Goal: Book appointment/travel/reservation

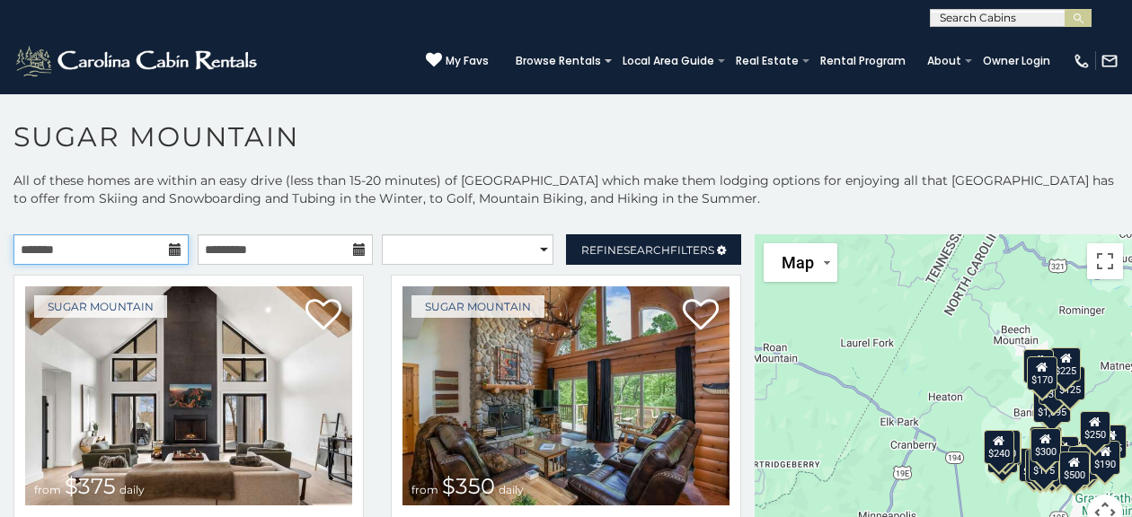
click at [117, 253] on input "text" at bounding box center [100, 249] width 175 height 31
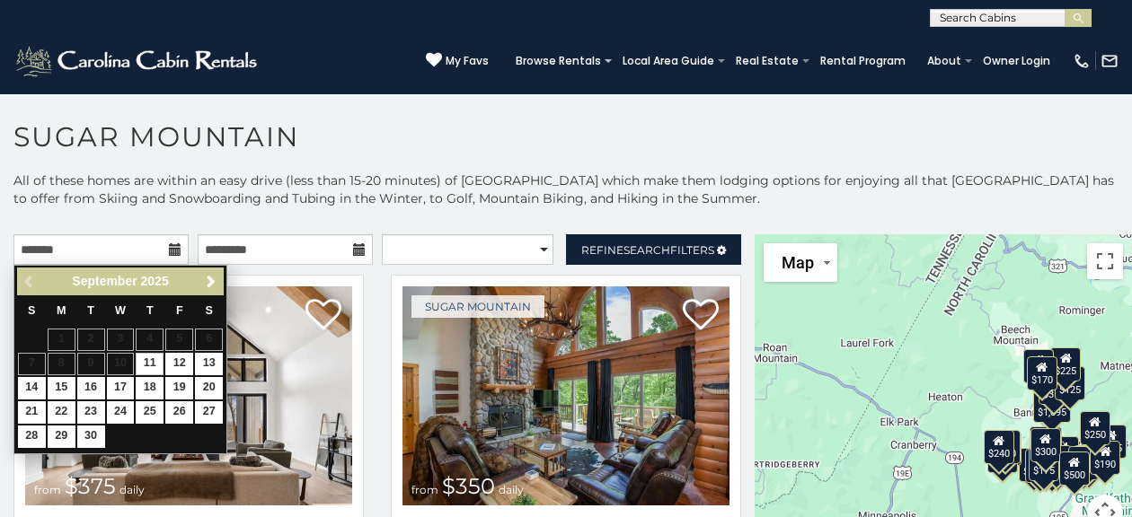
click at [211, 282] on span "Next" at bounding box center [211, 282] width 14 height 14
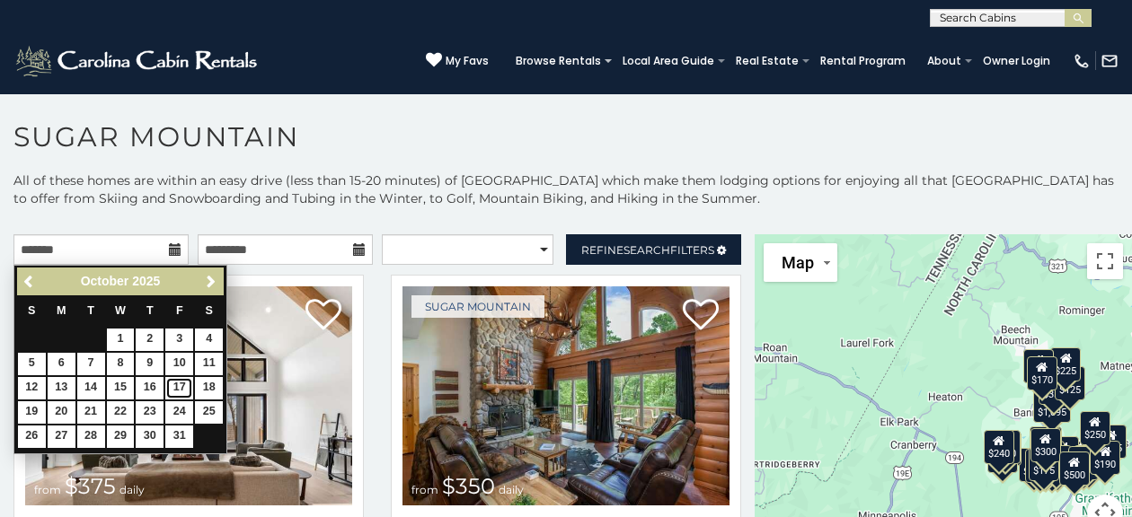
click at [181, 385] on link "17" at bounding box center [179, 388] width 28 height 22
type input "**********"
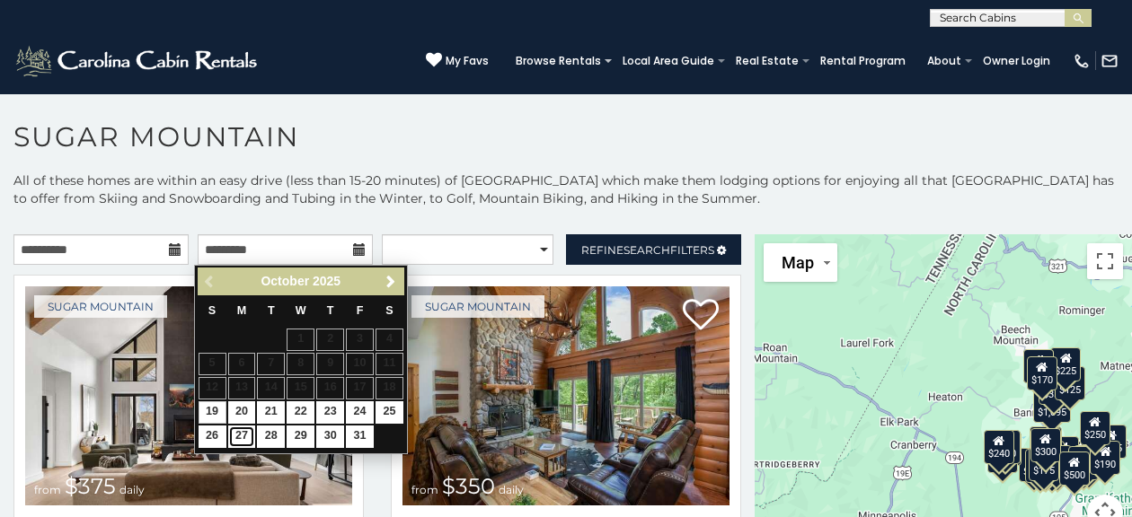
click at [237, 440] on link "27" at bounding box center [242, 437] width 28 height 22
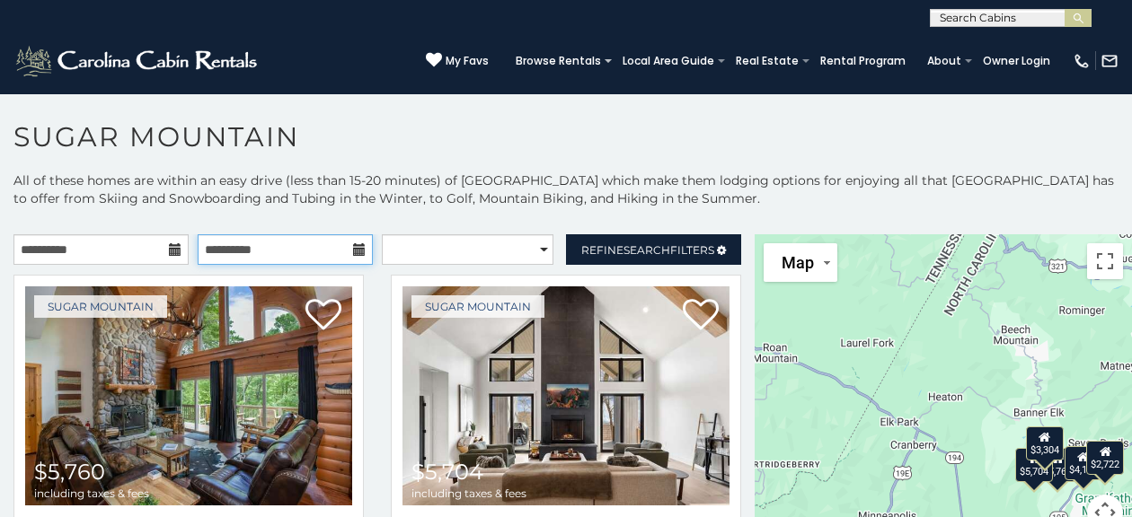
click at [329, 253] on input "**********" at bounding box center [285, 249] width 175 height 31
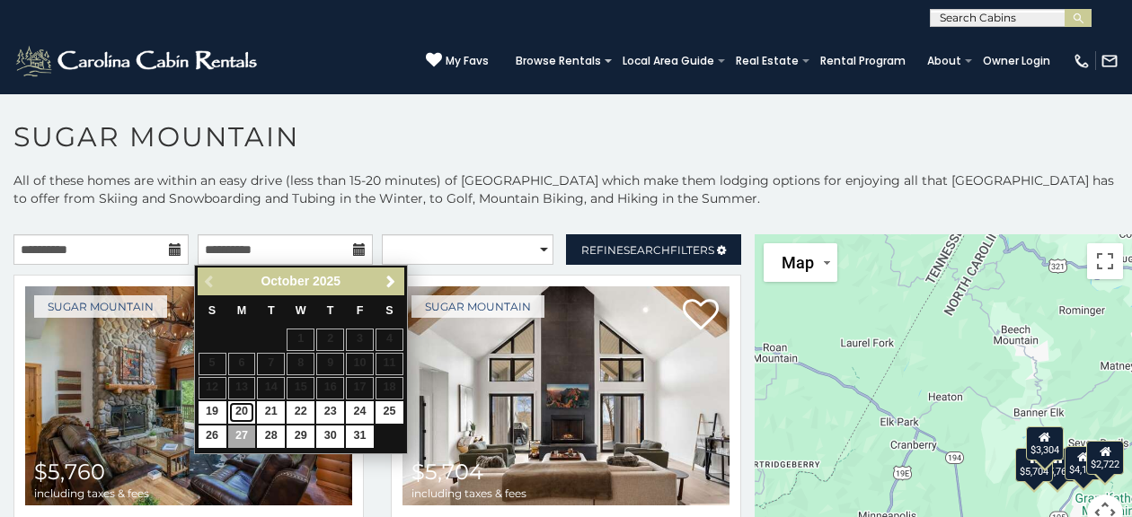
click at [243, 411] on link "20" at bounding box center [242, 413] width 28 height 22
type input "**********"
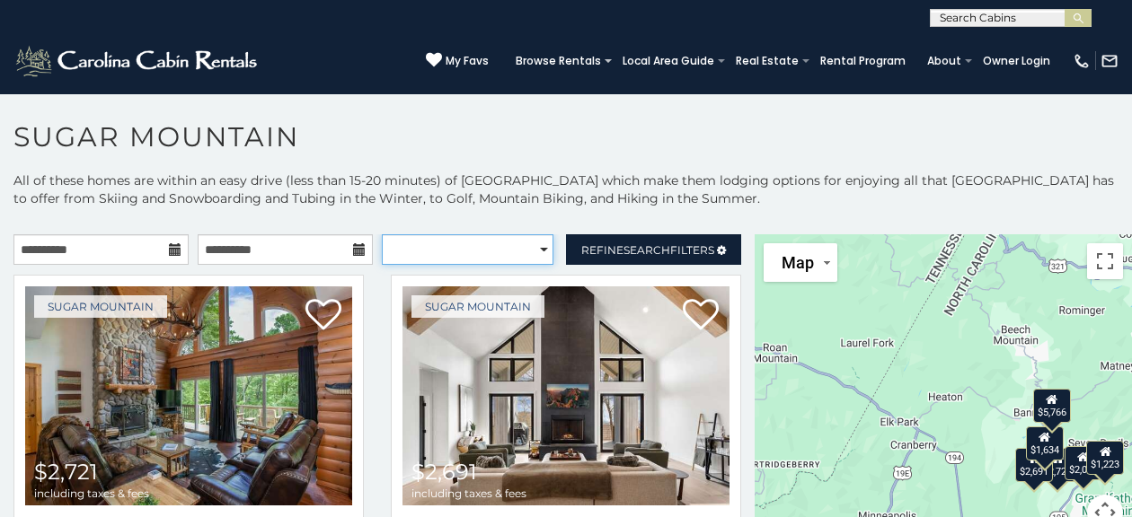
click at [532, 244] on select "**********" at bounding box center [468, 249] width 172 height 31
click at [794, 207] on p "All of these homes are within an easy drive (less than 15-20 minutes) of [GEOGR…" at bounding box center [566, 199] width 1132 height 54
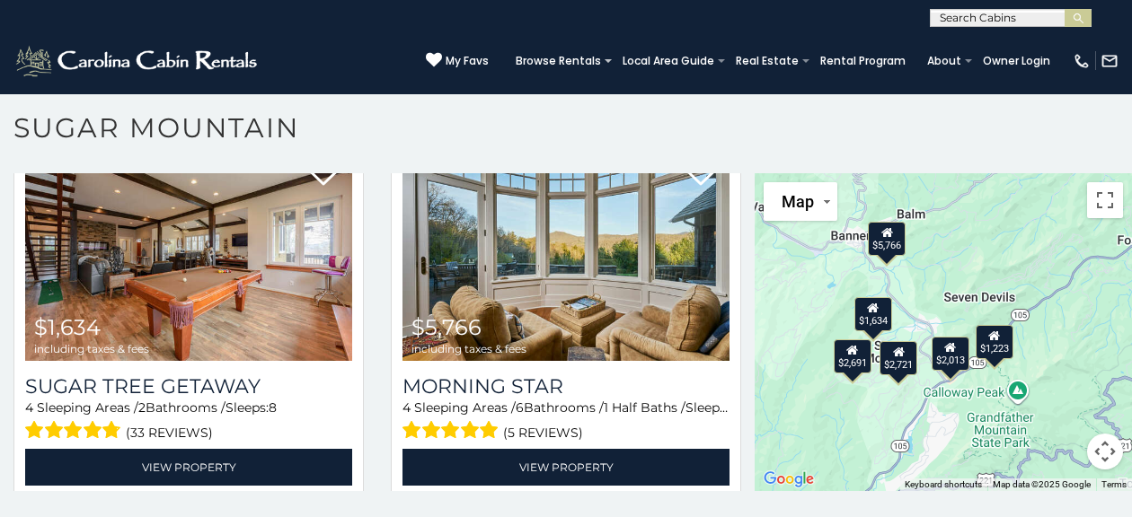
scroll to position [474, 0]
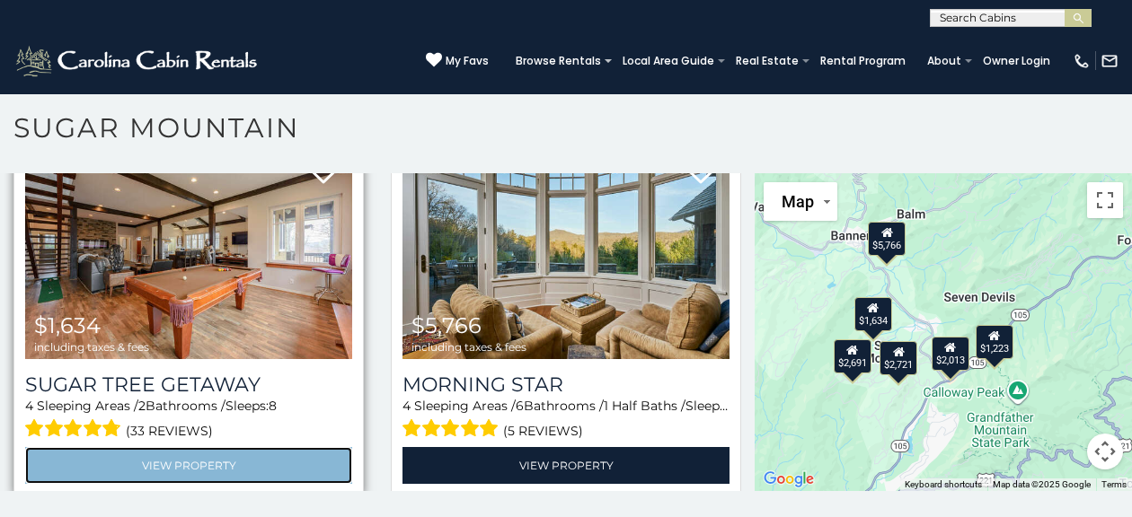
click at [191, 451] on link "View Property" at bounding box center [188, 465] width 327 height 37
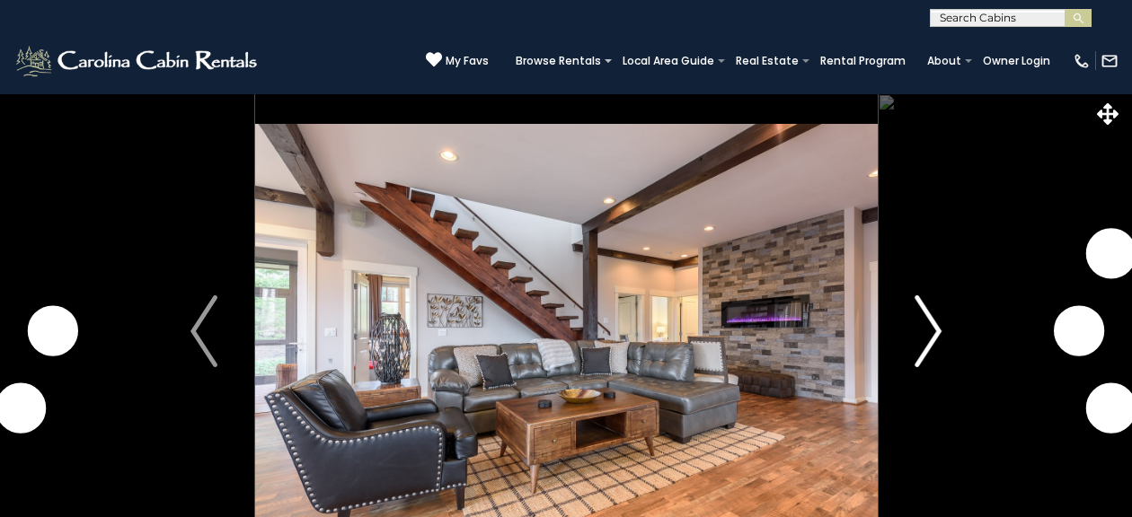
click at [940, 331] on img "Next" at bounding box center [927, 332] width 27 height 72
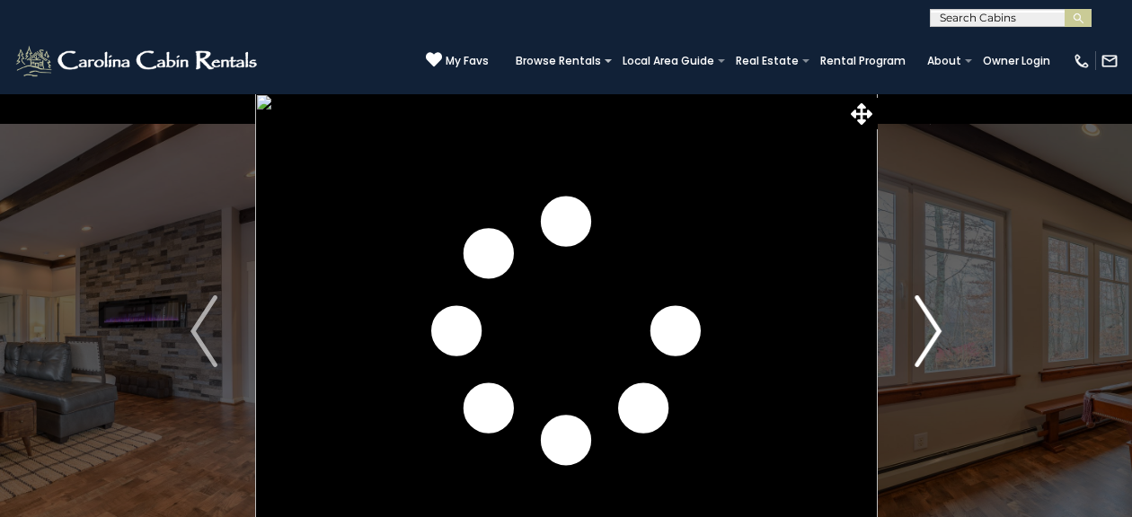
click at [927, 347] on img "Next" at bounding box center [927, 332] width 27 height 72
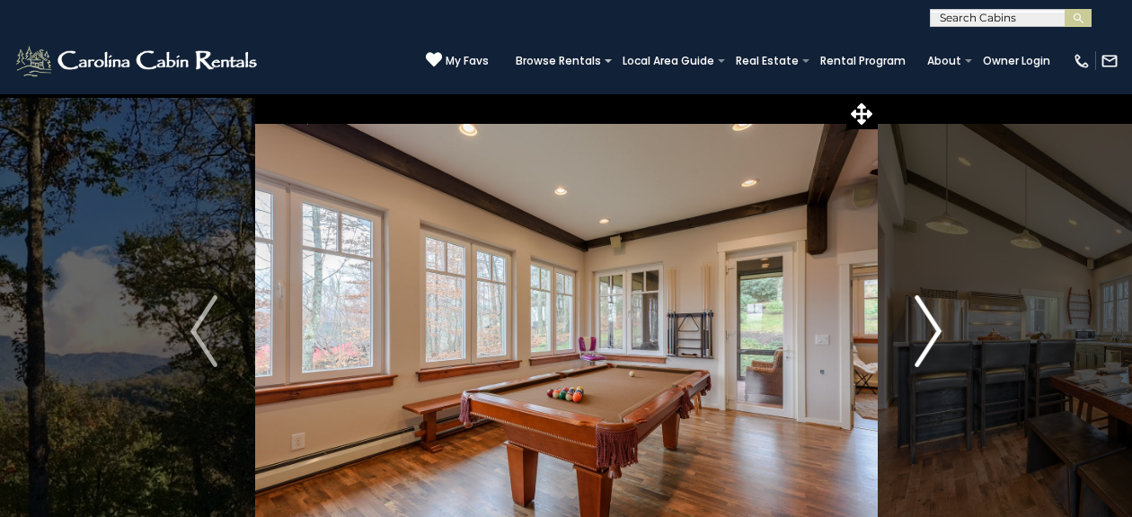
click at [927, 354] on img "Next" at bounding box center [927, 332] width 27 height 72
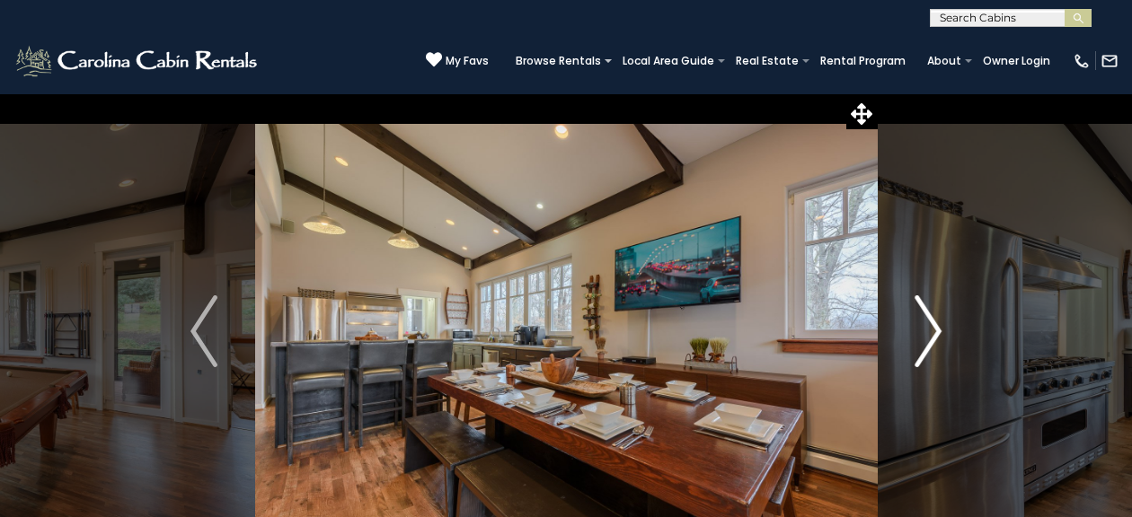
click at [925, 349] on img "Next" at bounding box center [927, 332] width 27 height 72
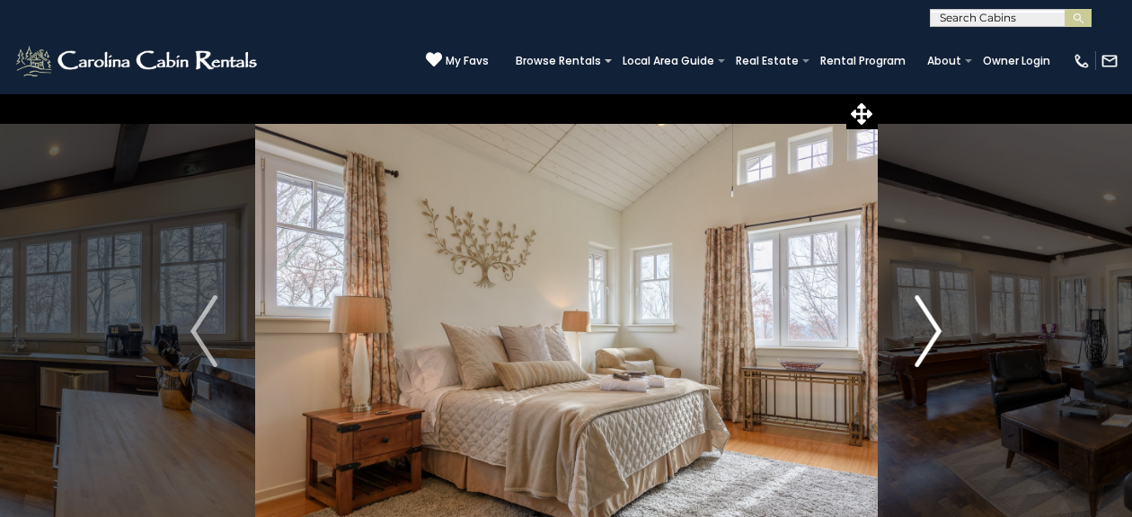
click at [927, 348] on img "Next" at bounding box center [927, 332] width 27 height 72
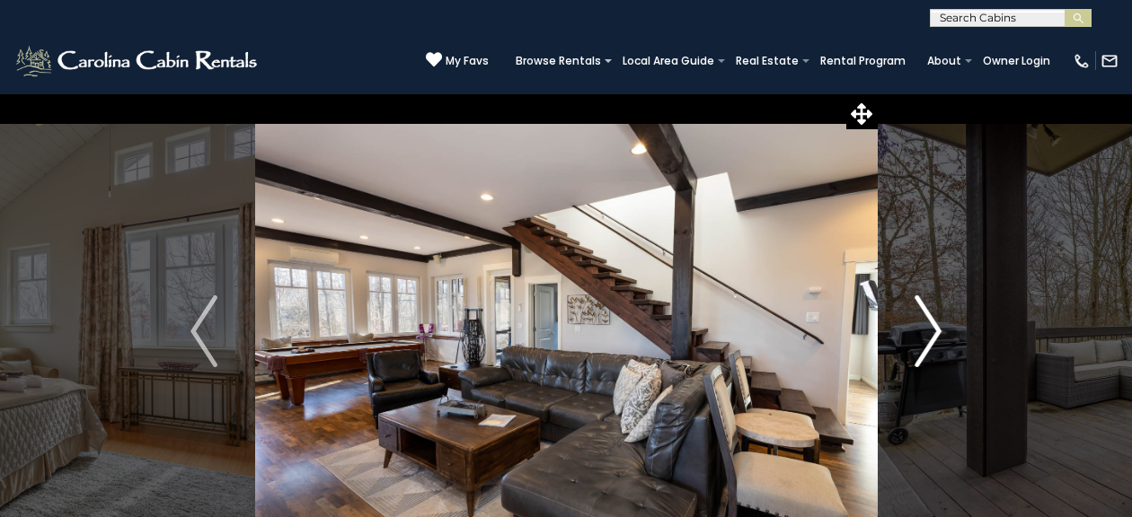
click at [929, 341] on img "Next" at bounding box center [927, 332] width 27 height 72
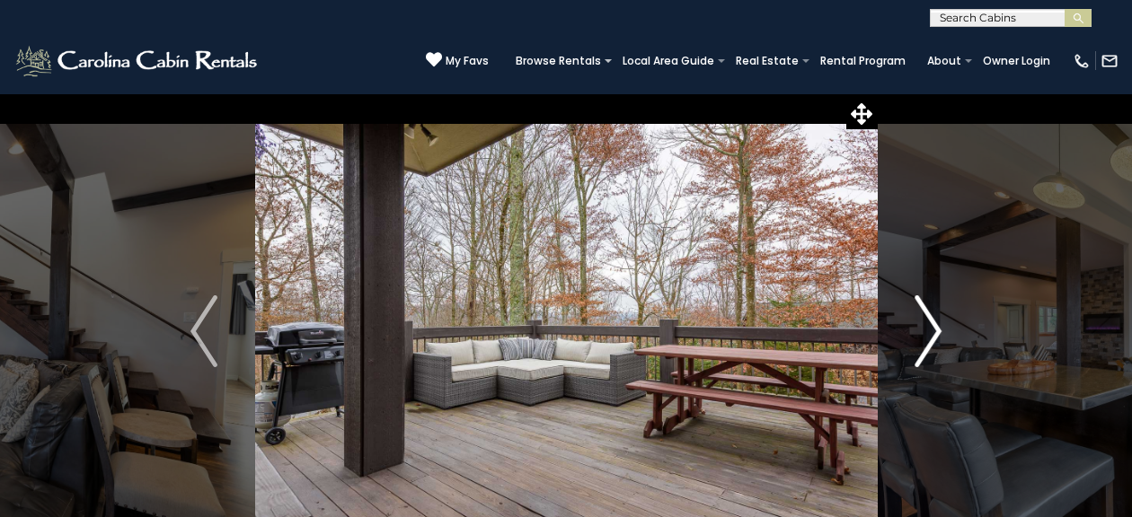
click at [929, 343] on img "Next" at bounding box center [927, 332] width 27 height 72
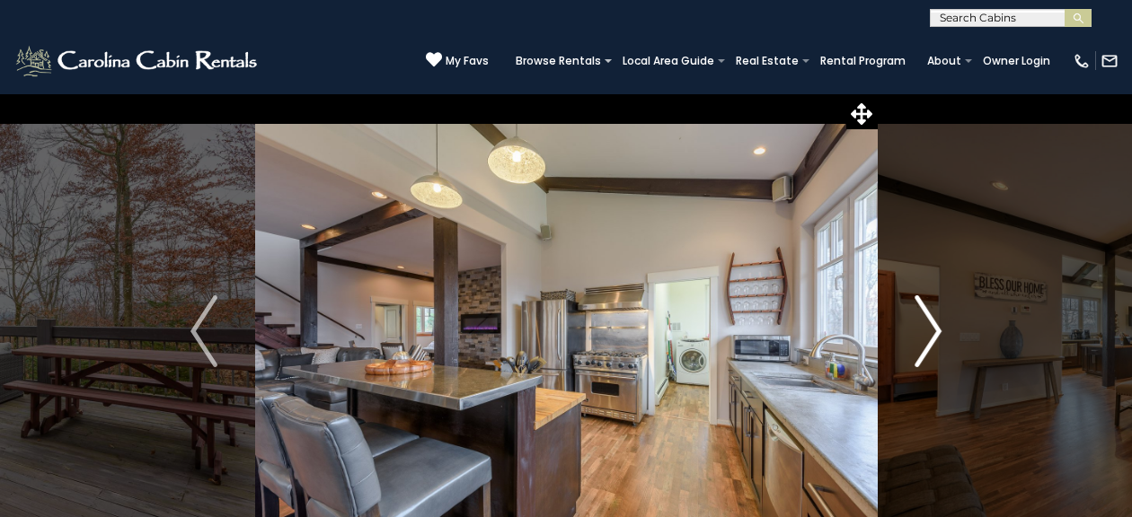
click at [925, 347] on img "Next" at bounding box center [927, 332] width 27 height 72
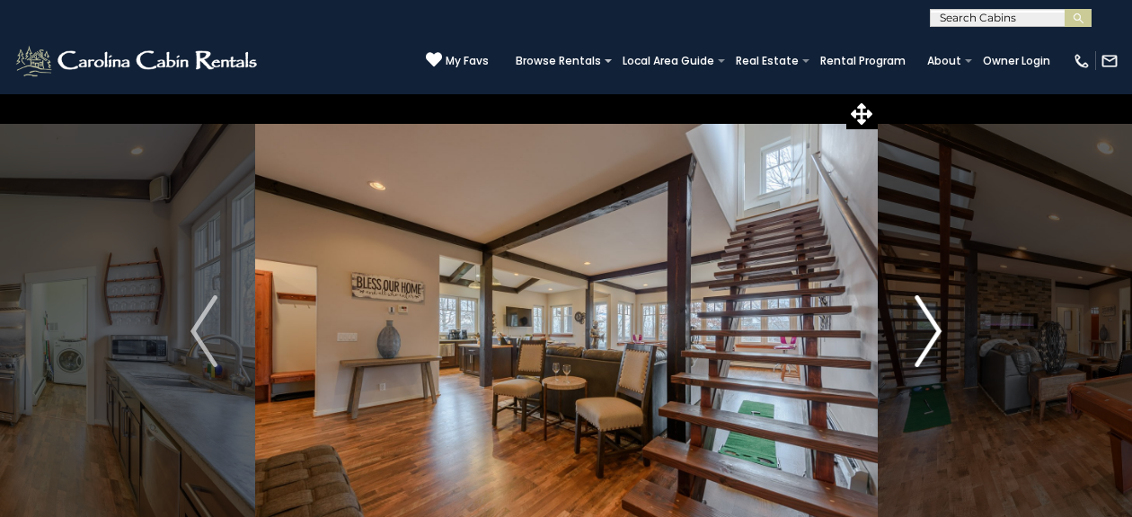
click at [929, 345] on img "Next" at bounding box center [927, 332] width 27 height 72
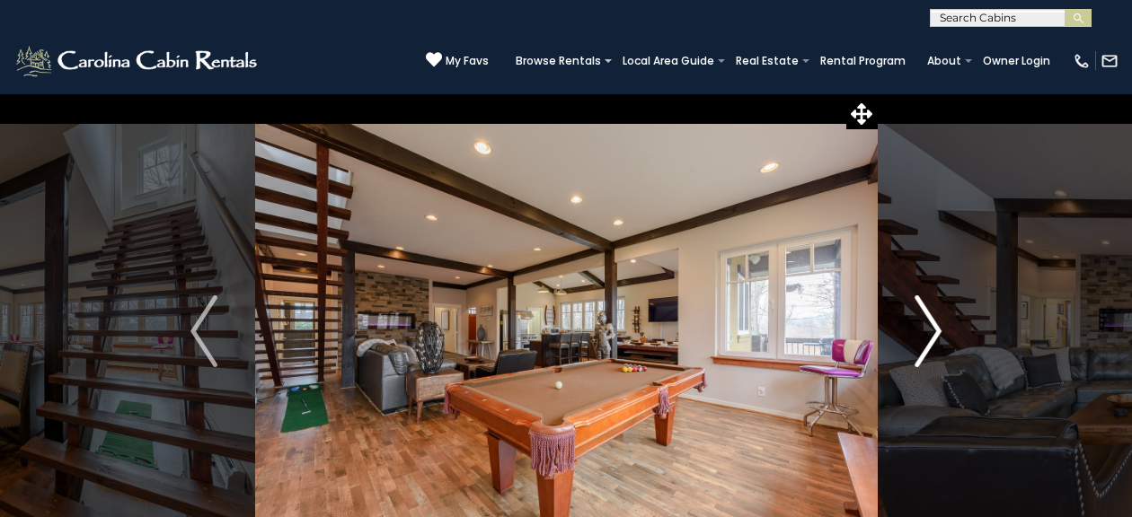
click at [933, 343] on img "Next" at bounding box center [927, 332] width 27 height 72
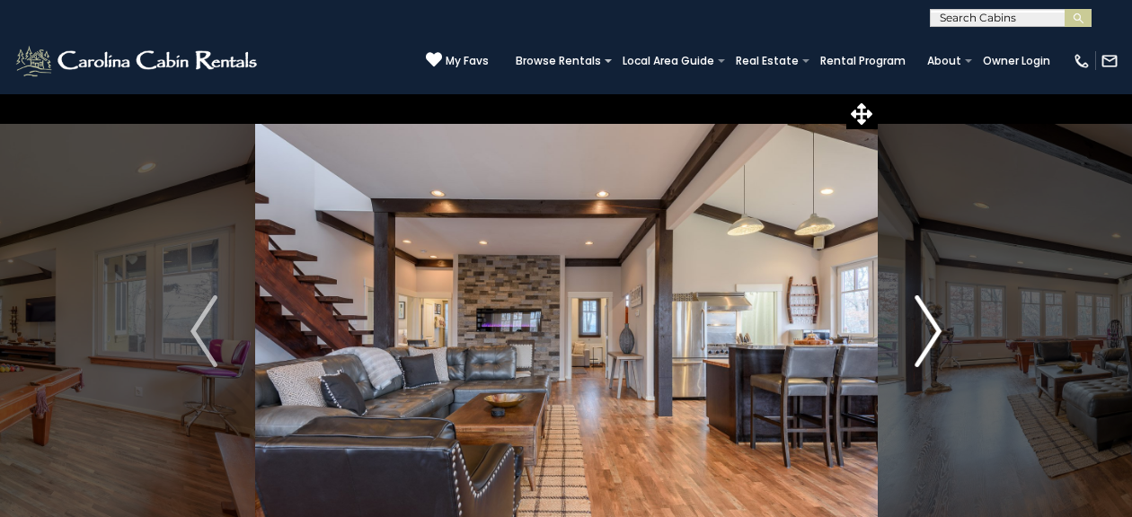
click at [933, 349] on img "Next" at bounding box center [927, 332] width 27 height 72
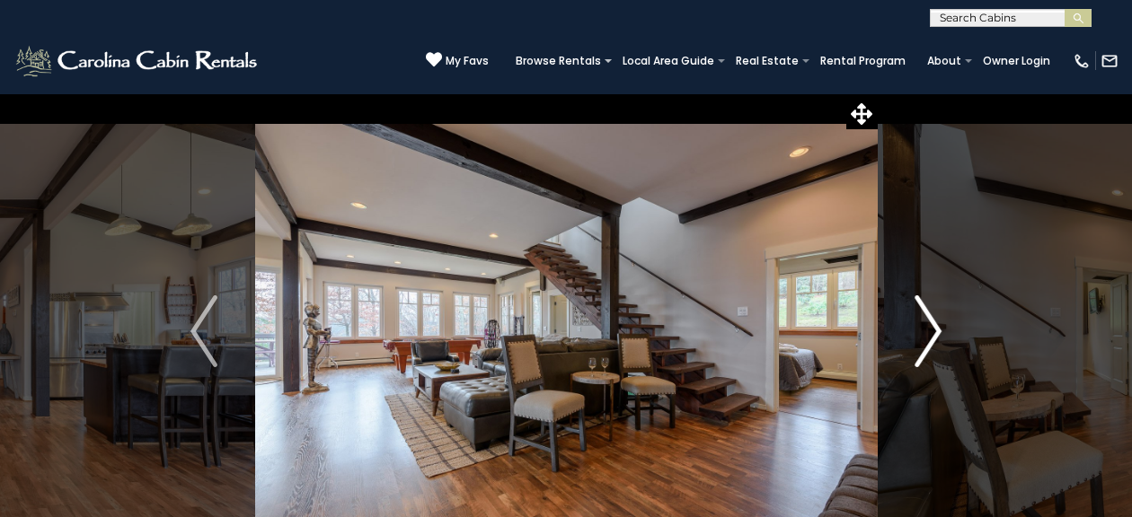
click at [930, 346] on img "Next" at bounding box center [927, 332] width 27 height 72
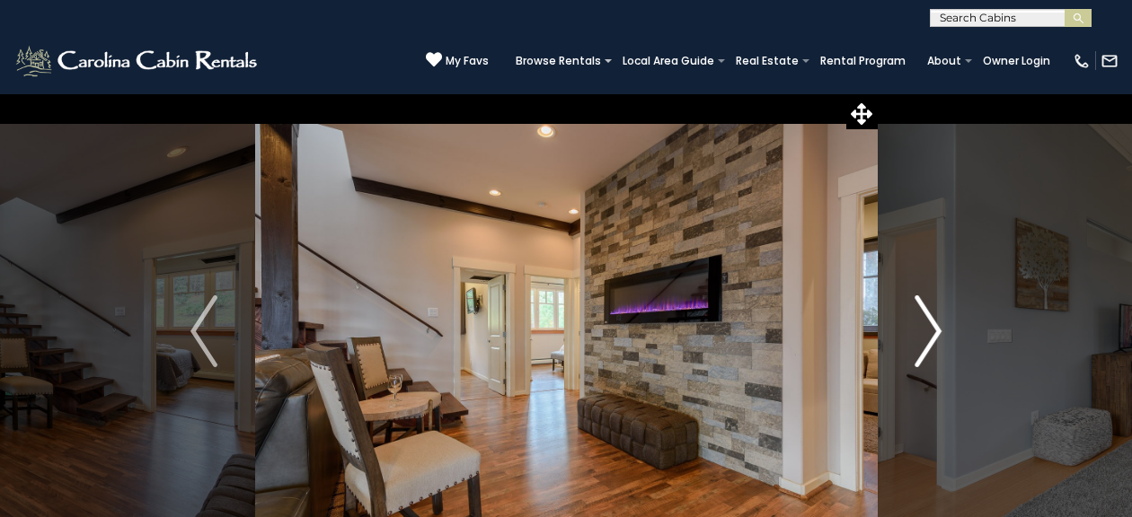
click at [933, 342] on img "Next" at bounding box center [927, 332] width 27 height 72
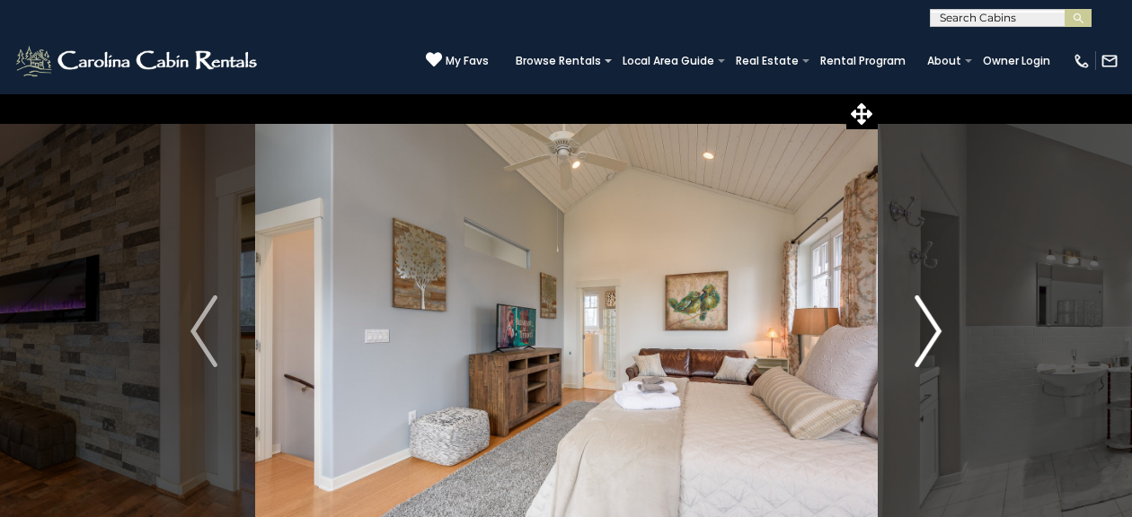
click at [925, 347] on img "Next" at bounding box center [927, 332] width 27 height 72
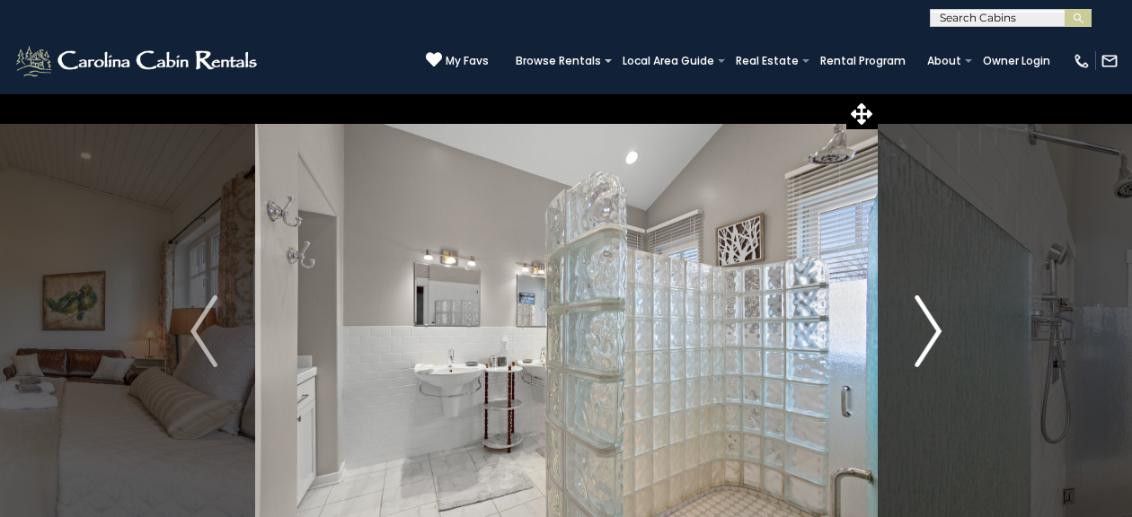
click at [927, 345] on img "Next" at bounding box center [927, 332] width 27 height 72
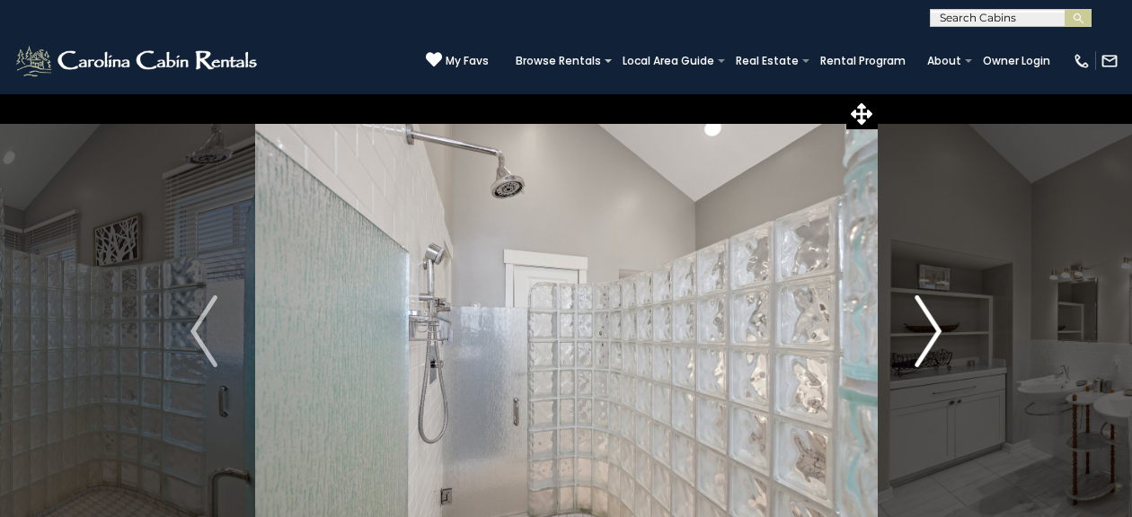
click at [924, 341] on img "Next" at bounding box center [927, 332] width 27 height 72
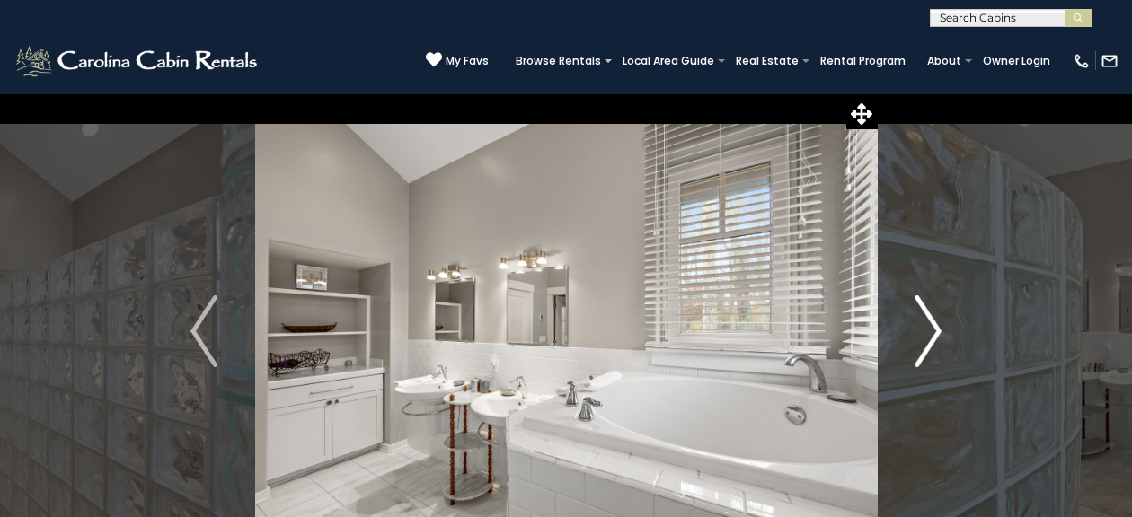
click at [925, 350] on img "Next" at bounding box center [927, 332] width 27 height 72
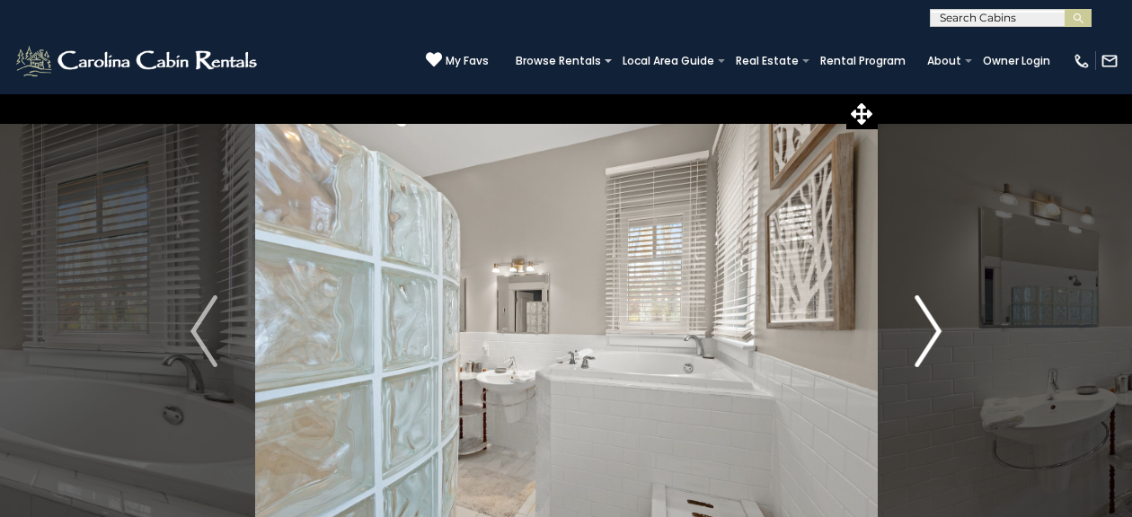
click at [921, 345] on img "Next" at bounding box center [927, 332] width 27 height 72
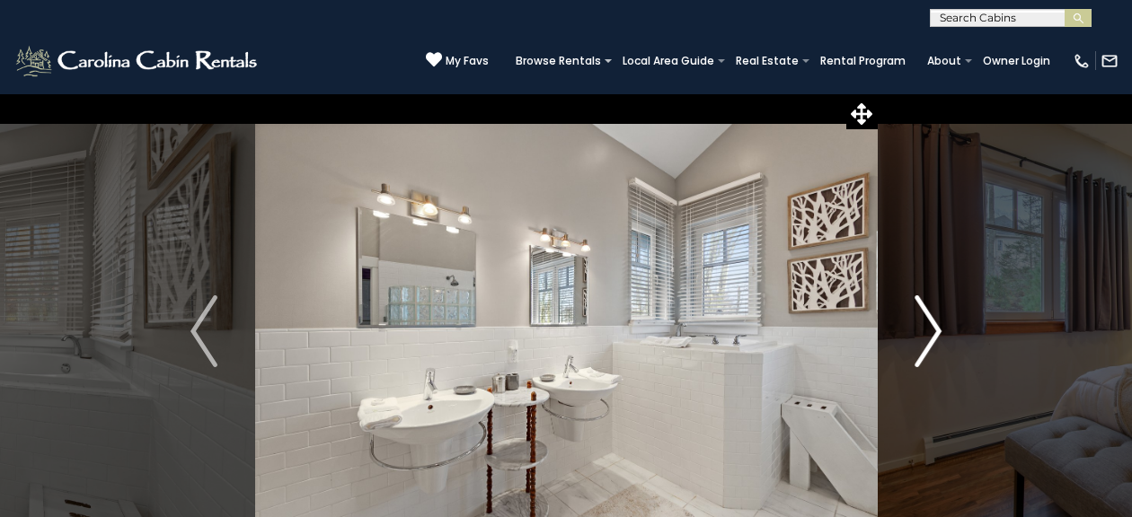
click at [919, 347] on img "Next" at bounding box center [927, 332] width 27 height 72
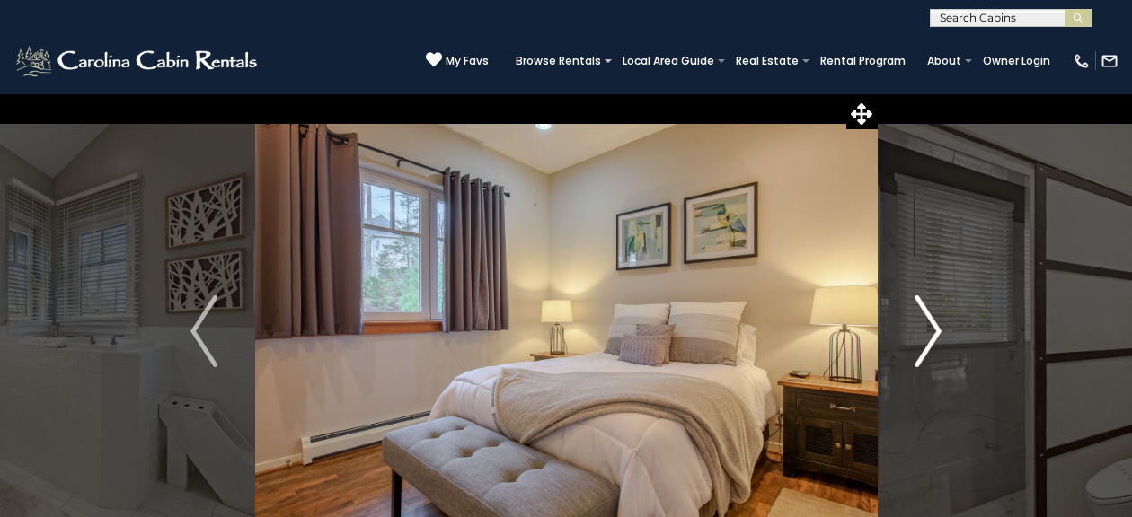
click at [923, 341] on img "Next" at bounding box center [927, 332] width 27 height 72
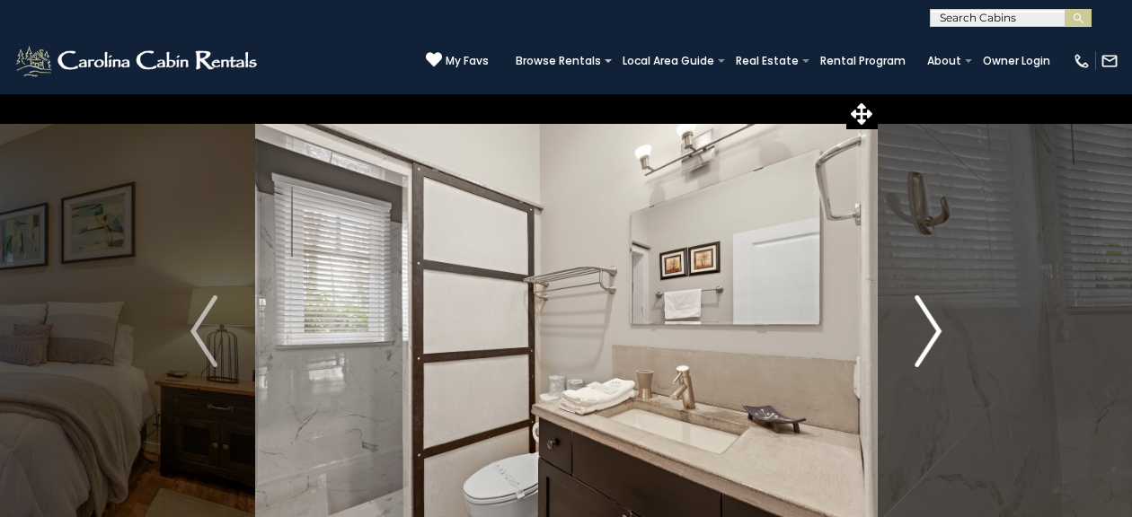
click at [925, 338] on img "Next" at bounding box center [927, 332] width 27 height 72
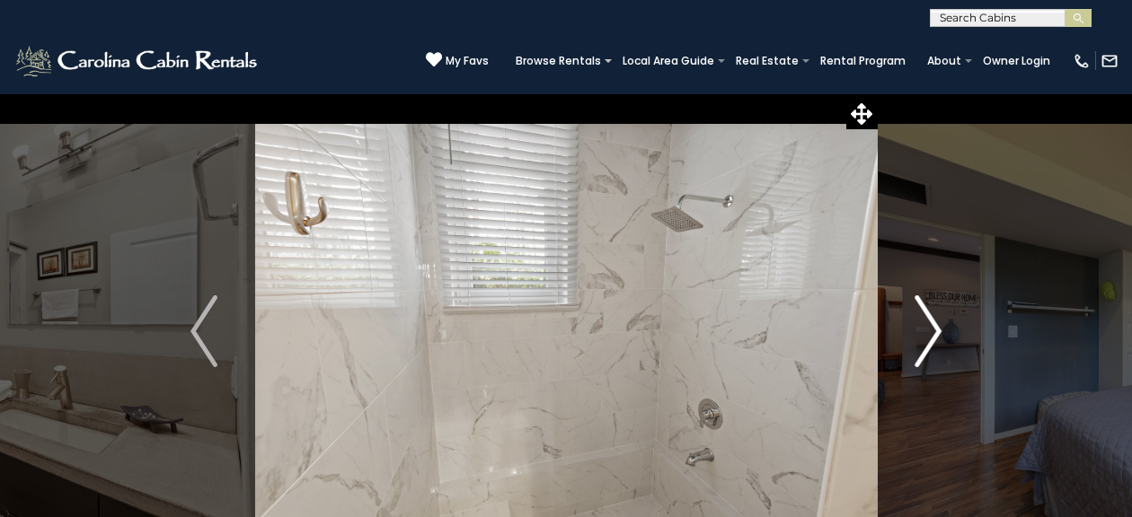
click at [927, 344] on img "Next" at bounding box center [927, 332] width 27 height 72
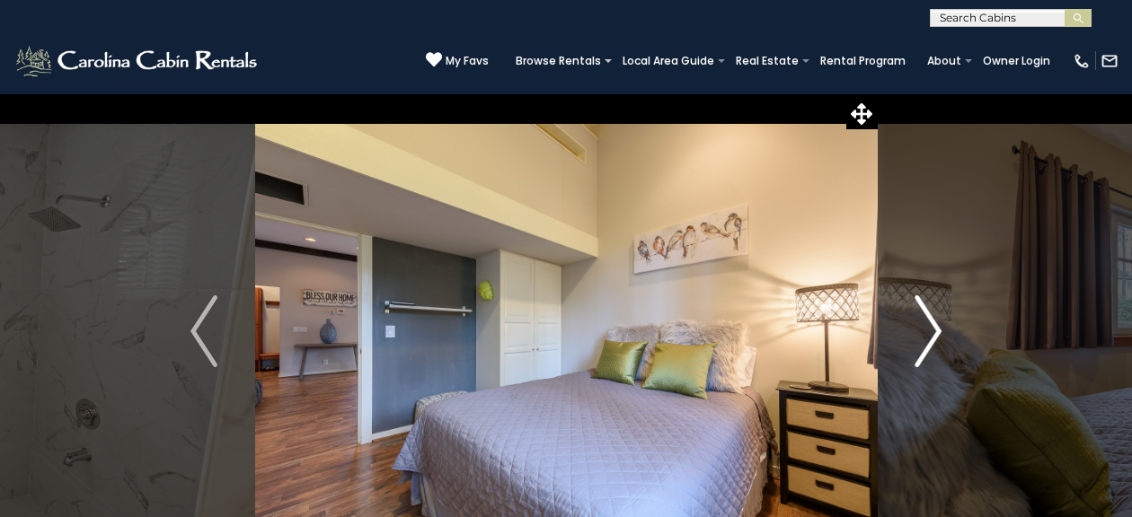
click at [934, 344] on img "Next" at bounding box center [927, 332] width 27 height 72
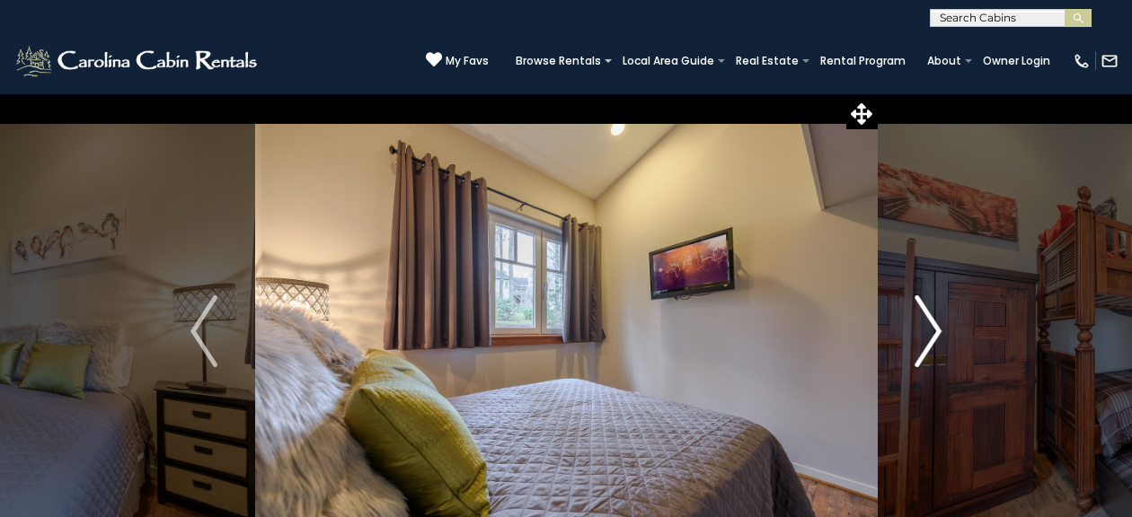
click at [932, 345] on img "Next" at bounding box center [927, 332] width 27 height 72
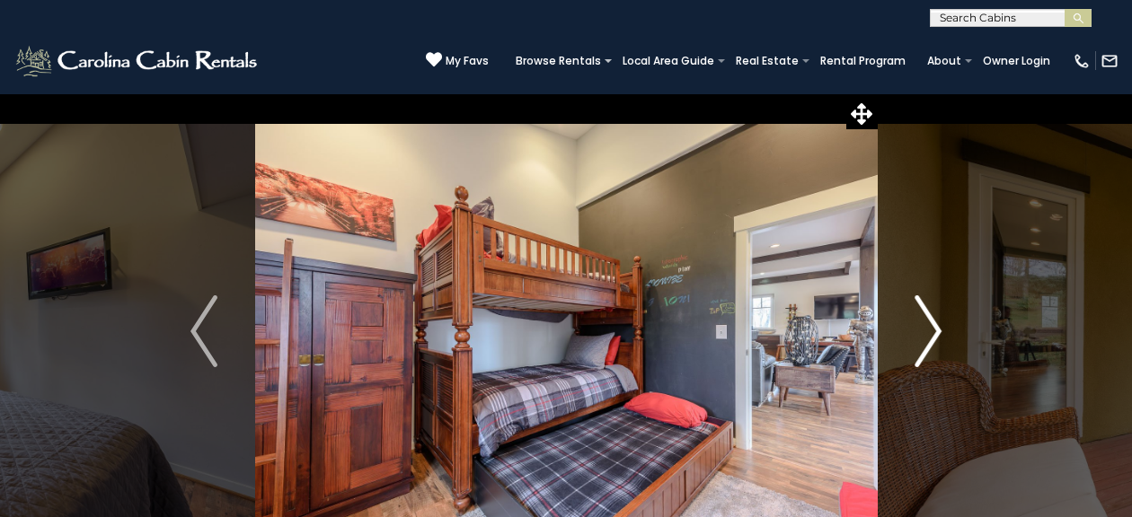
click at [929, 347] on img "Next" at bounding box center [927, 332] width 27 height 72
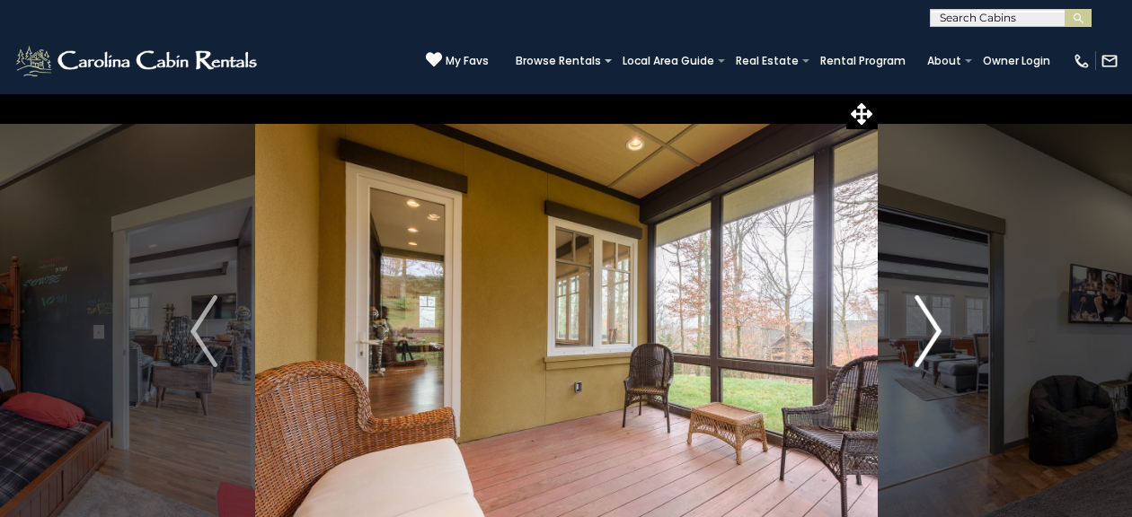
click at [929, 347] on img "Next" at bounding box center [927, 332] width 27 height 72
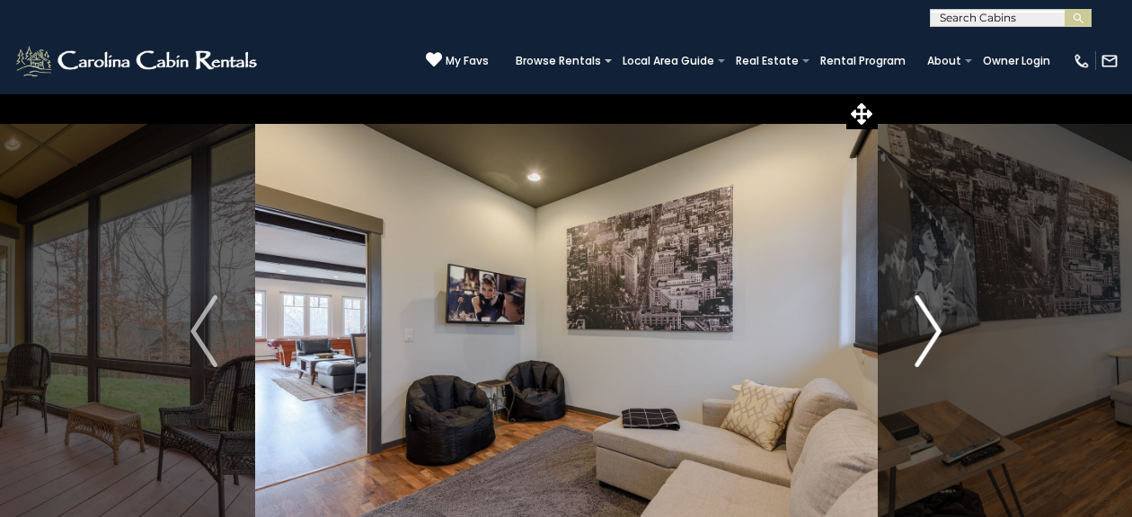
click at [936, 349] on img "Next" at bounding box center [927, 332] width 27 height 72
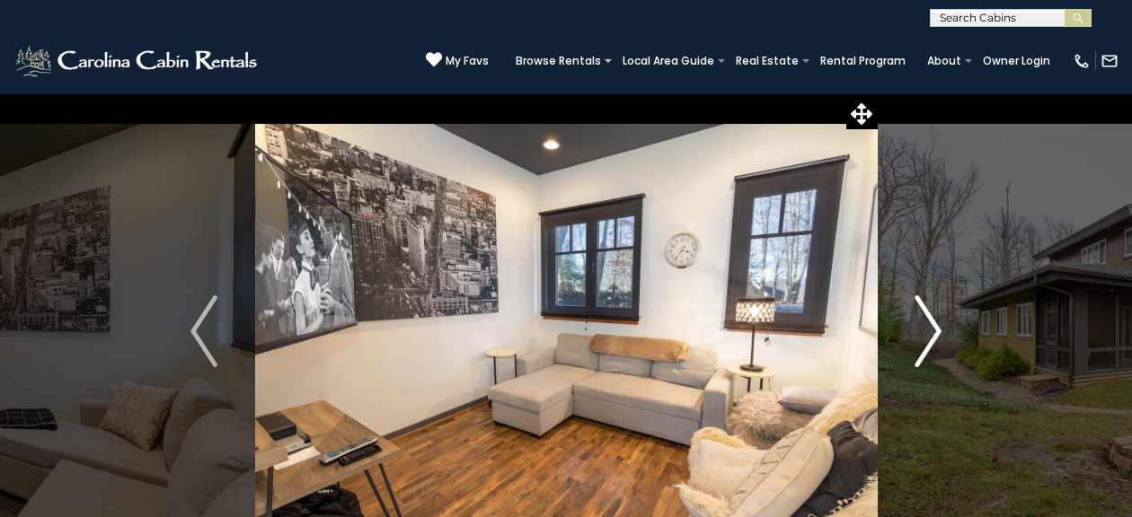
click at [938, 345] on img "Next" at bounding box center [927, 332] width 27 height 72
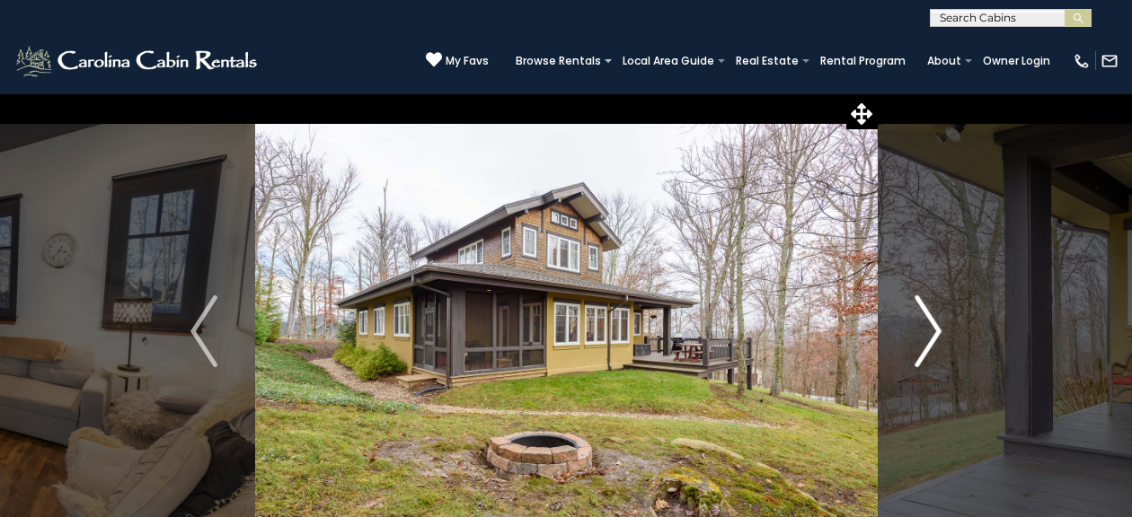
click at [925, 338] on img "Next" at bounding box center [927, 332] width 27 height 72
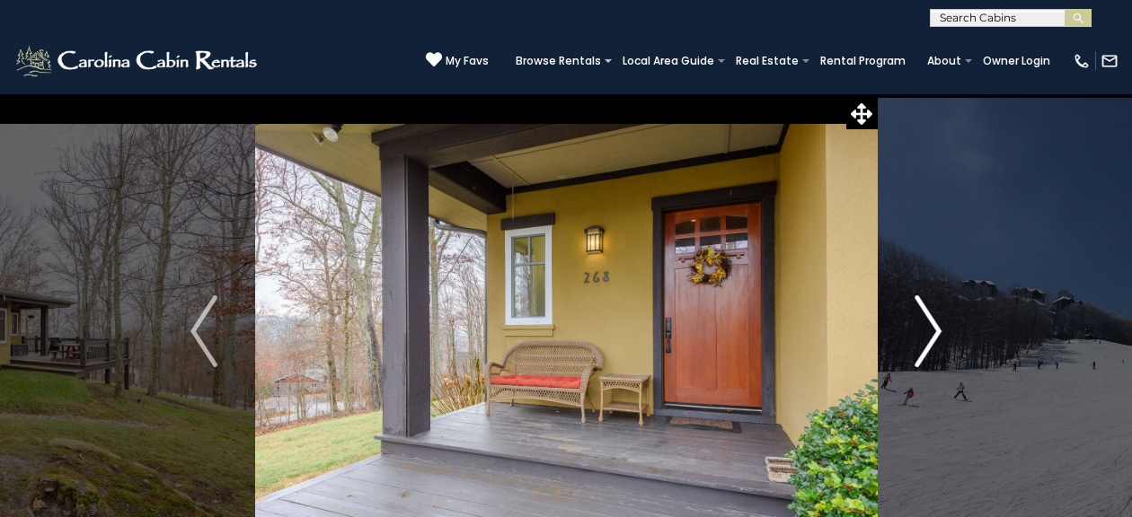
click at [925, 340] on img "Next" at bounding box center [927, 332] width 27 height 72
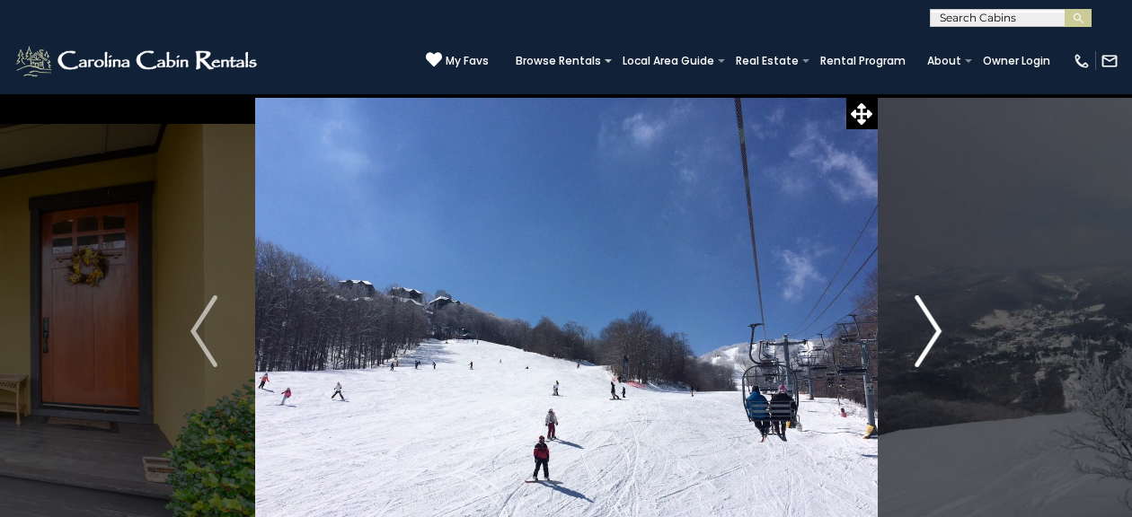
click at [929, 337] on img "Next" at bounding box center [927, 332] width 27 height 72
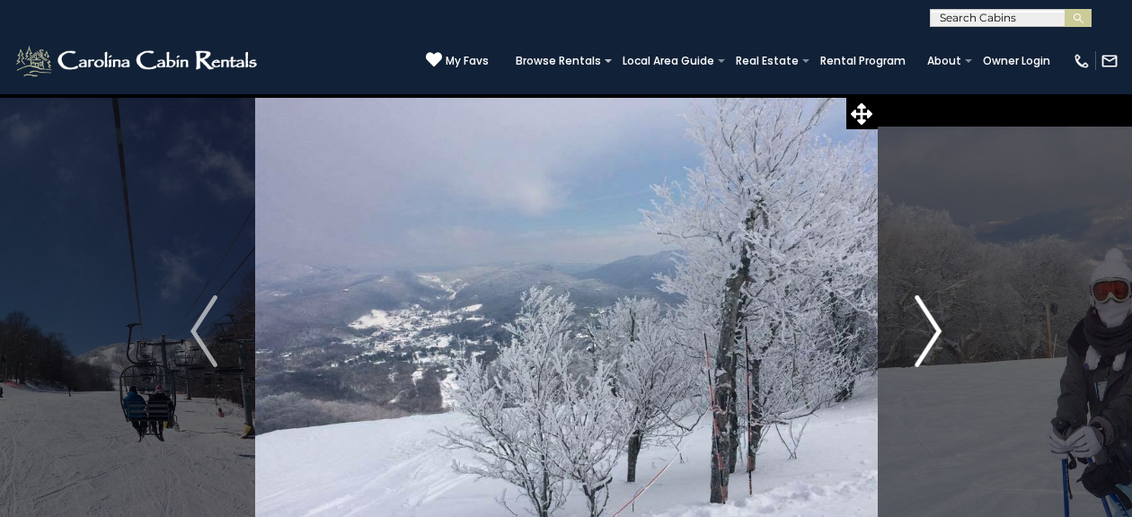
click at [922, 340] on img "Next" at bounding box center [927, 332] width 27 height 72
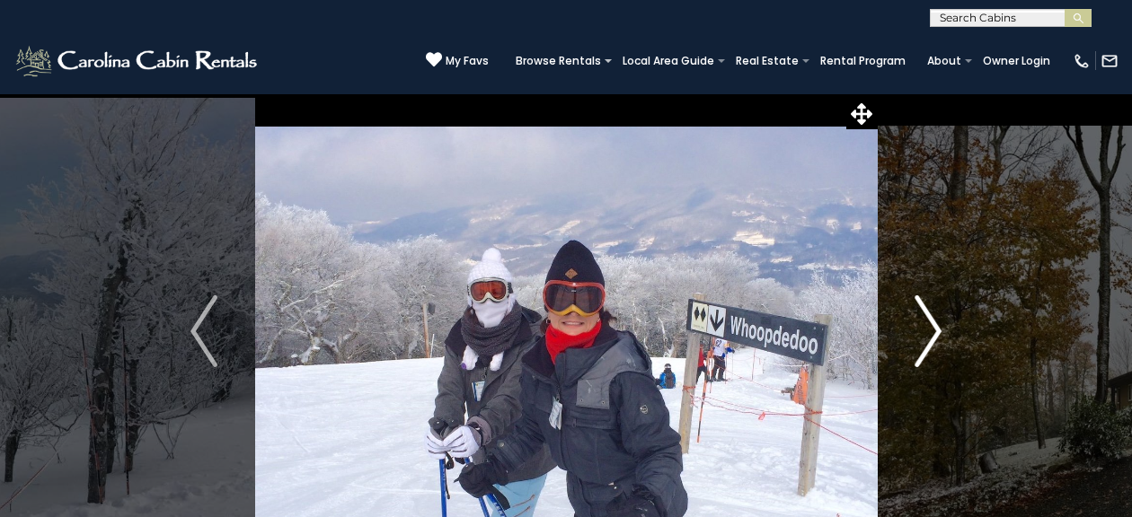
click at [922, 336] on img "Next" at bounding box center [927, 332] width 27 height 72
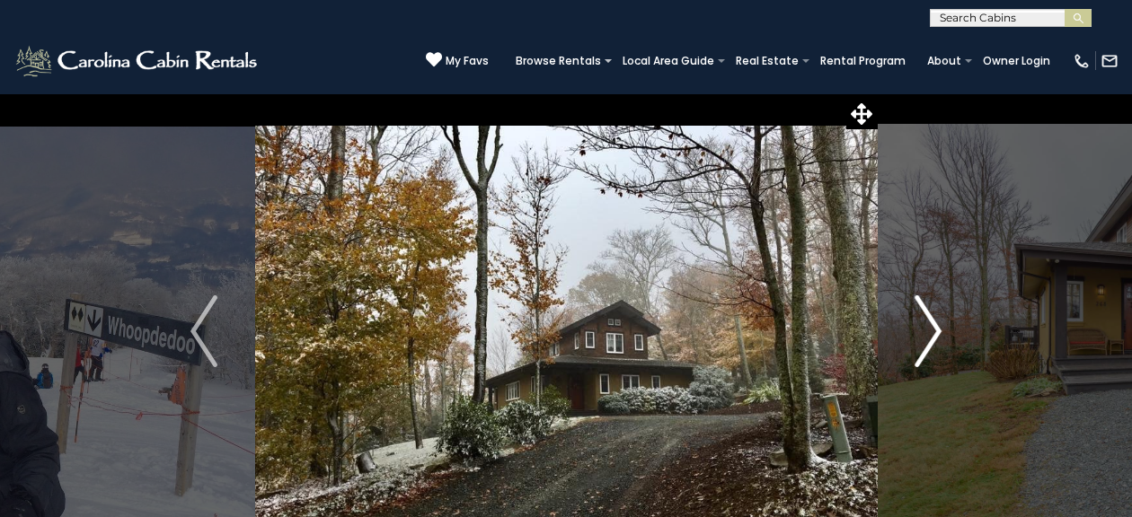
click at [931, 344] on img "Next" at bounding box center [927, 332] width 27 height 72
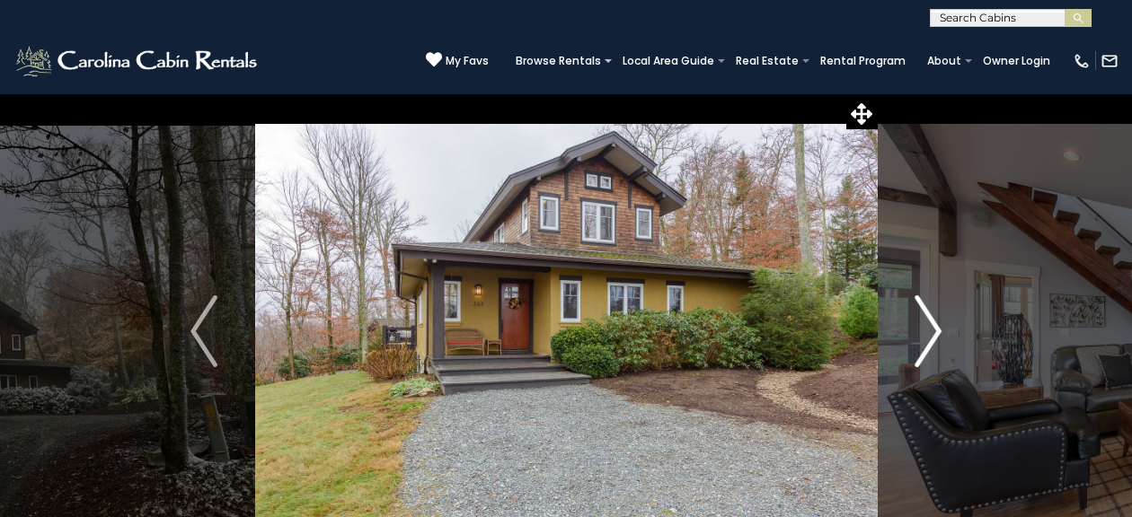
click at [931, 341] on img "Next" at bounding box center [927, 332] width 27 height 72
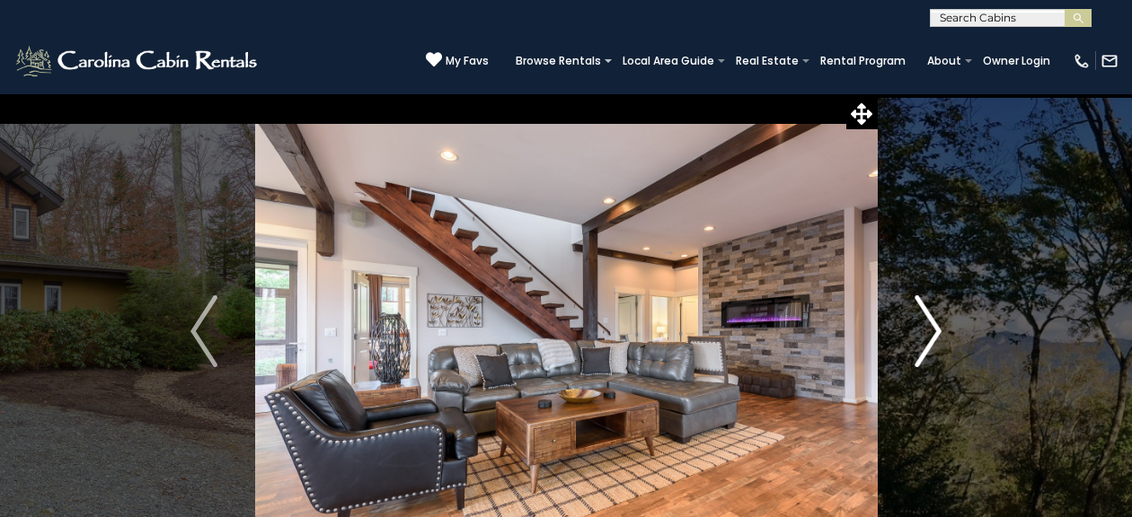
click at [928, 340] on img "Next" at bounding box center [927, 332] width 27 height 72
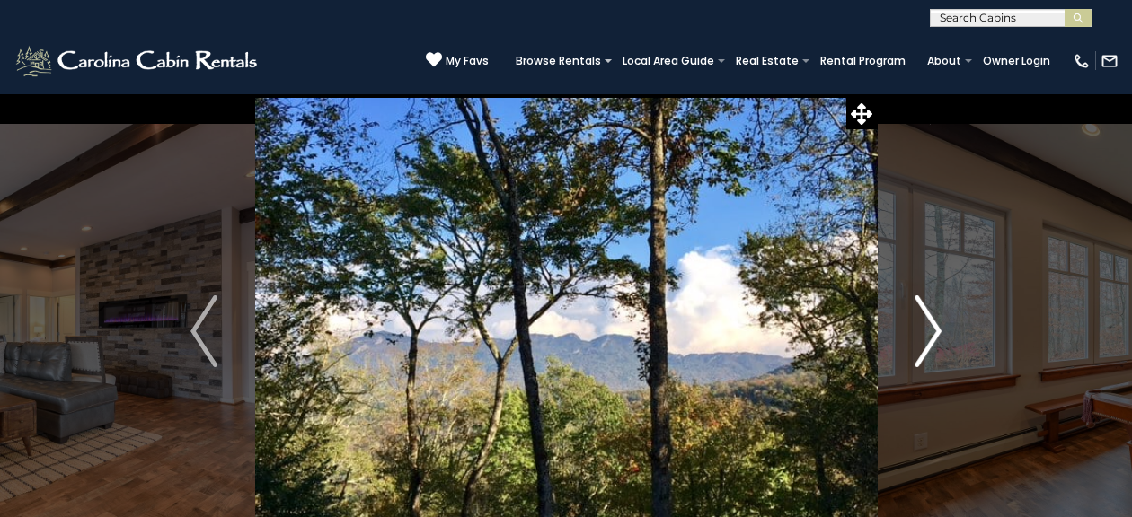
click at [932, 345] on img "Next" at bounding box center [927, 332] width 27 height 72
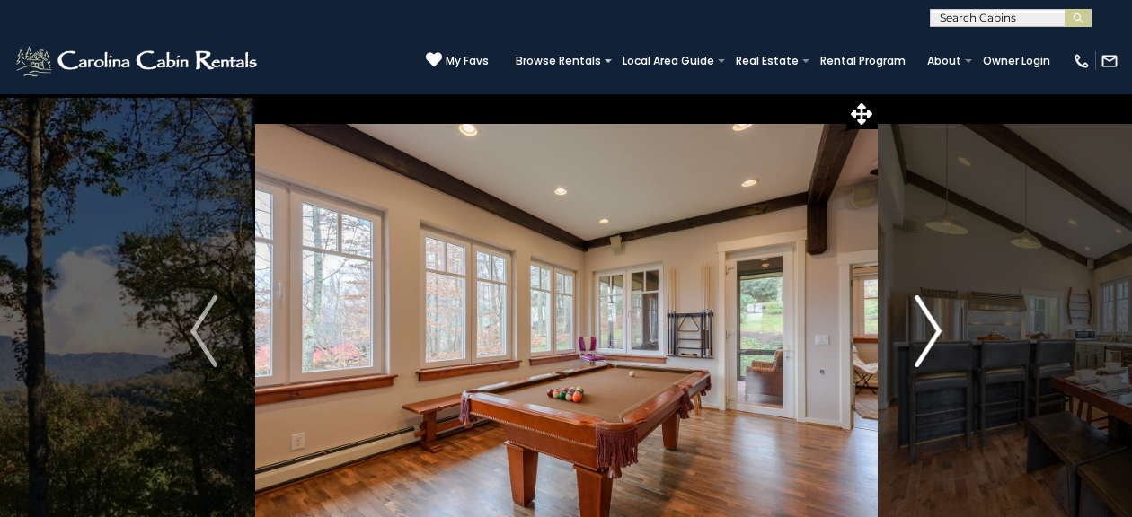
click at [929, 348] on img "Next" at bounding box center [927, 332] width 27 height 72
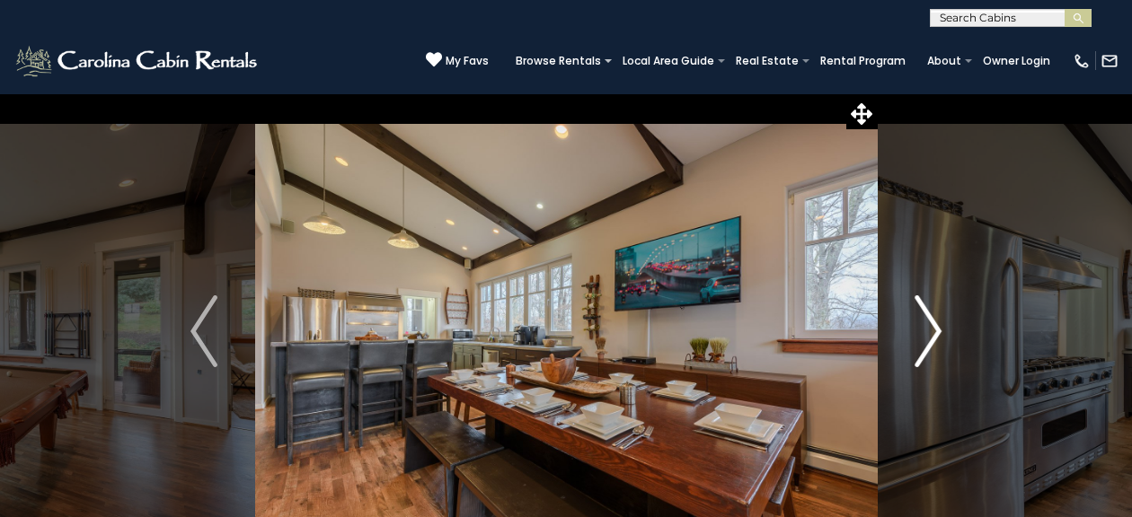
click at [927, 341] on img "Next" at bounding box center [927, 332] width 27 height 72
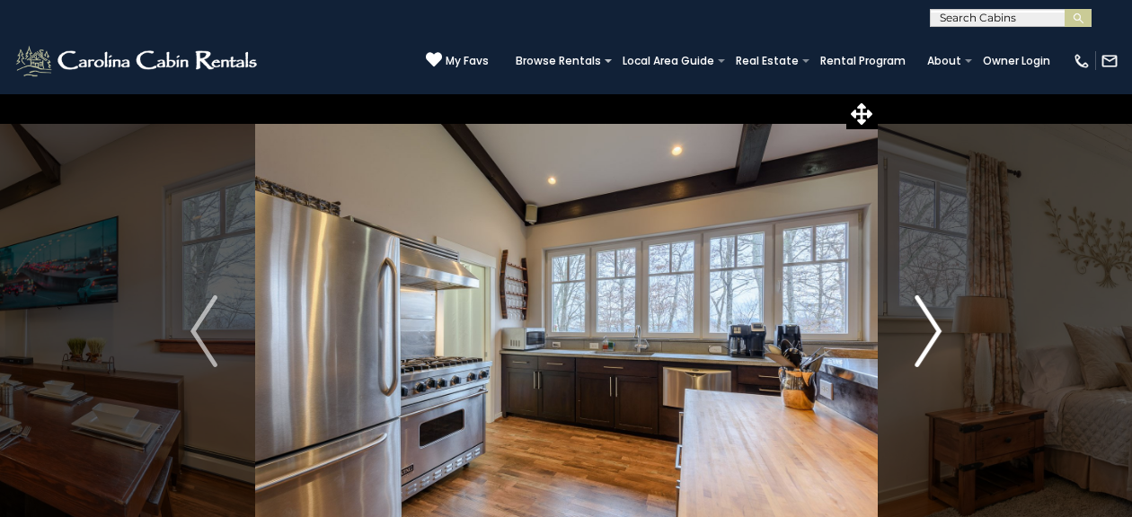
click at [927, 347] on img "Next" at bounding box center [927, 332] width 27 height 72
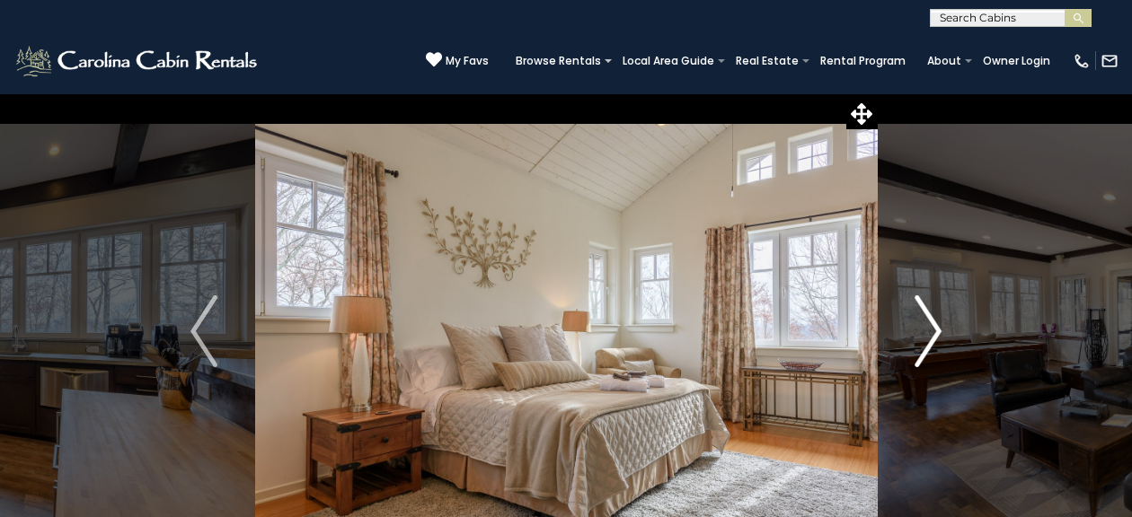
click at [926, 343] on img "Next" at bounding box center [927, 332] width 27 height 72
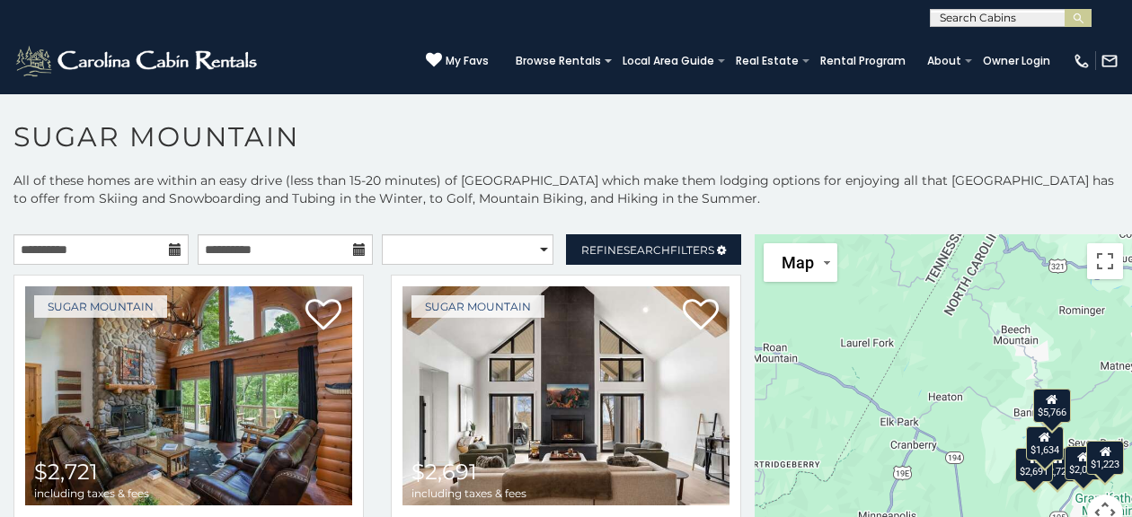
scroll to position [9, 0]
